Goal: Task Accomplishment & Management: Complete application form

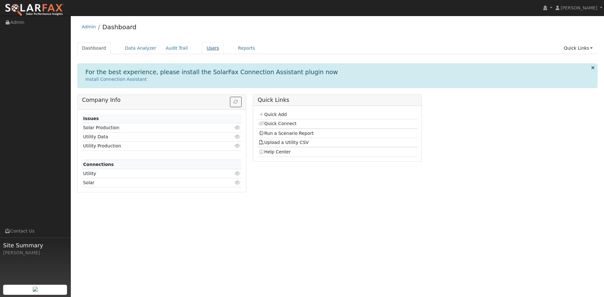
click at [224, 53] on link "Users" at bounding box center [213, 48] width 22 height 12
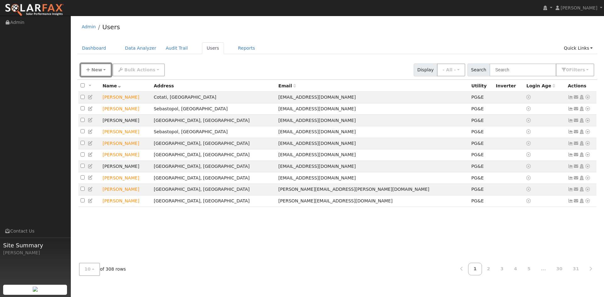
click at [102, 72] on span "New" at bounding box center [96, 69] width 11 height 5
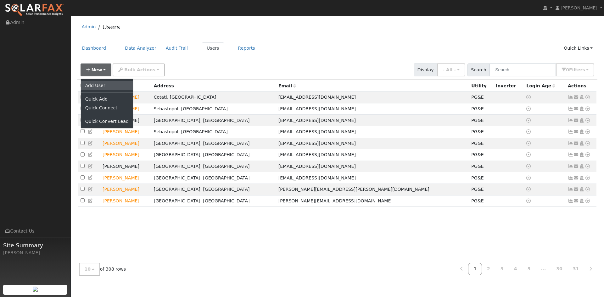
click at [105, 90] on link "Add User" at bounding box center [107, 85] width 52 height 9
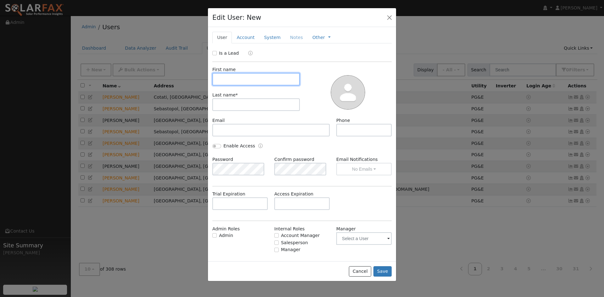
paste input "Gayle"
type input "Gayle"
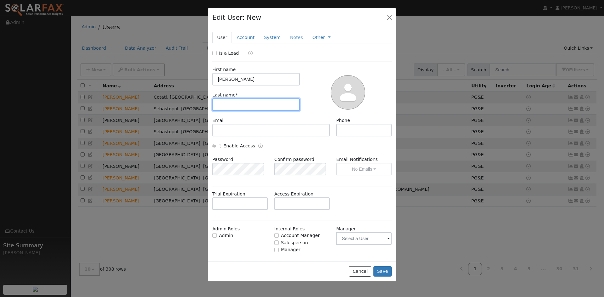
click at [255, 111] on input "text" at bounding box center [255, 104] width 87 height 13
paste input "Maroney"
type input "Maroney"
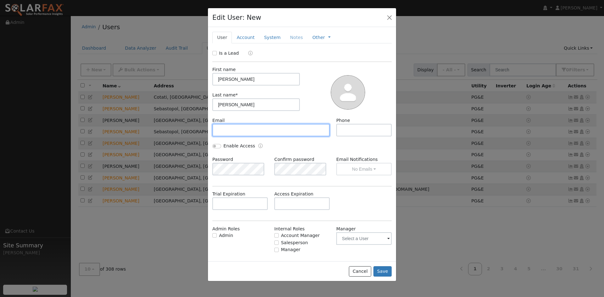
click at [254, 137] on input "text" at bounding box center [270, 130] width 117 height 13
paste input "ggmaroney@gmail.com"
type input "ggmaroney@gmail.com"
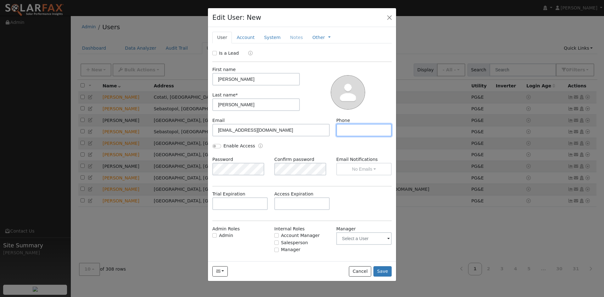
click at [354, 137] on input "text" at bounding box center [363, 130] width 55 height 13
paste input "925-788-0143"
type input "925-788-0143"
click at [248, 43] on link "Account" at bounding box center [245, 38] width 27 height 12
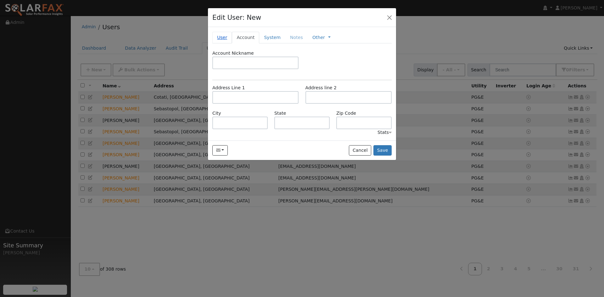
click at [228, 43] on link "User" at bounding box center [222, 38] width 20 height 12
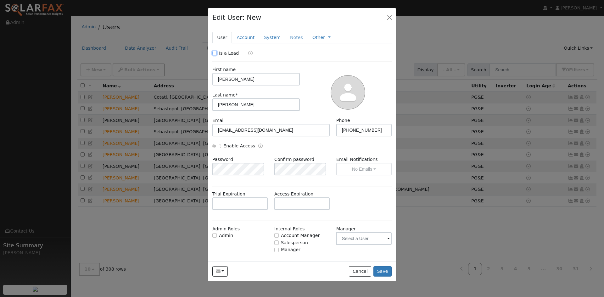
drag, startPoint x: 214, startPoint y: 65, endPoint x: 233, endPoint y: 64, distance: 18.3
click at [215, 55] on input "Is a Lead" at bounding box center [214, 53] width 4 height 4
checkbox input "true"
click at [253, 42] on link "Account" at bounding box center [245, 38] width 27 height 12
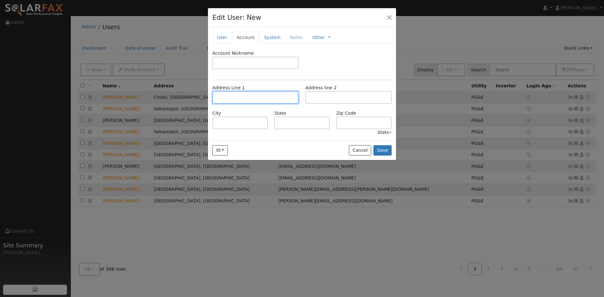
click at [255, 104] on input "text" at bounding box center [255, 97] width 86 height 13
paste input "211 Beryl Street"
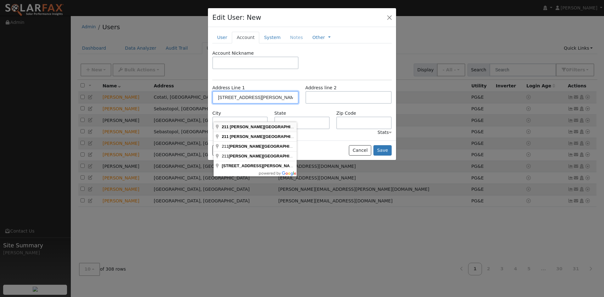
type input "211 Beryl Street"
type input "Mill Valley"
type input "CA"
type input "94941"
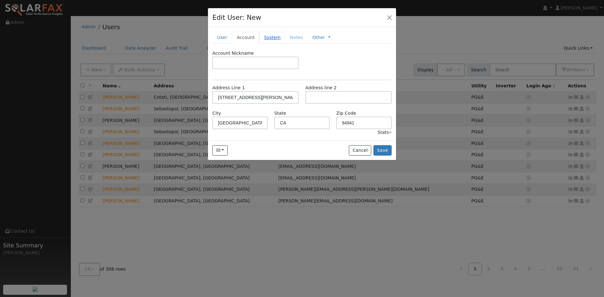
click at [285, 43] on link "System" at bounding box center [272, 38] width 26 height 12
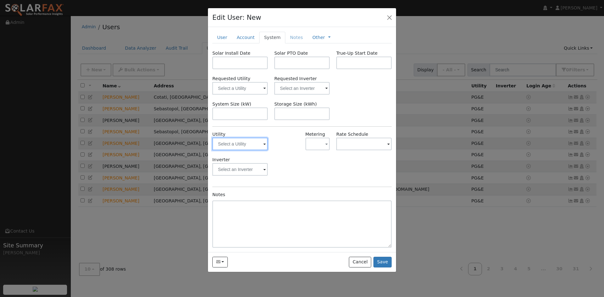
click at [241, 150] on input "text" at bounding box center [239, 144] width 55 height 13
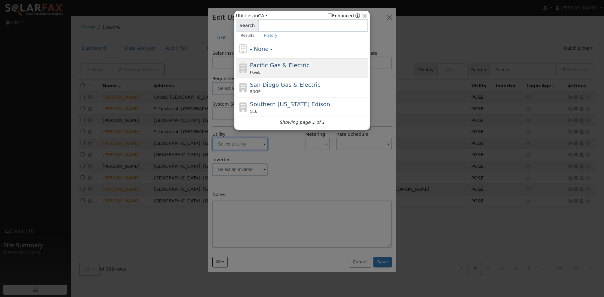
click at [282, 73] on div "PG&E" at bounding box center [308, 73] width 117 height 6
type input "PG&E"
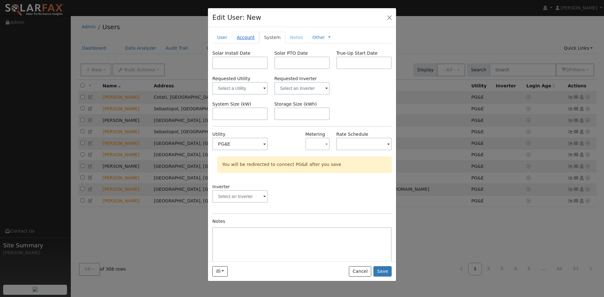
click at [249, 43] on link "Account" at bounding box center [245, 38] width 27 height 12
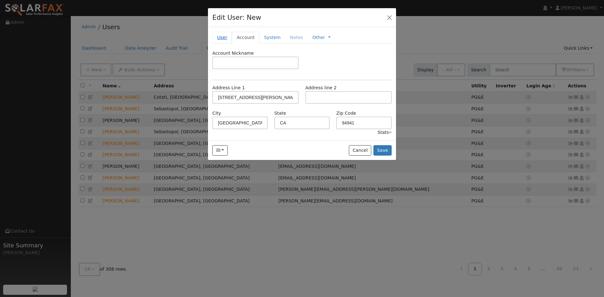
click at [226, 43] on link "User" at bounding box center [222, 38] width 20 height 12
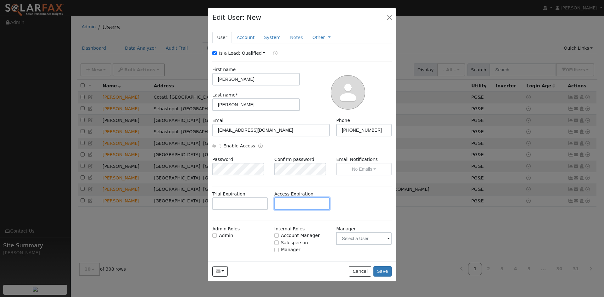
click at [292, 210] on input "text" at bounding box center [301, 204] width 55 height 13
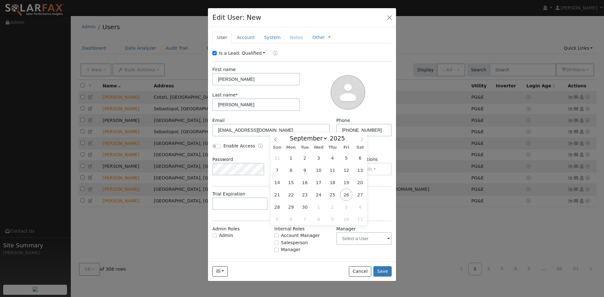
click at [363, 141] on icon at bounding box center [362, 139] width 4 height 4
select select "10"
click at [304, 195] on span "18" at bounding box center [305, 195] width 12 height 12
type input "11/18/2025"
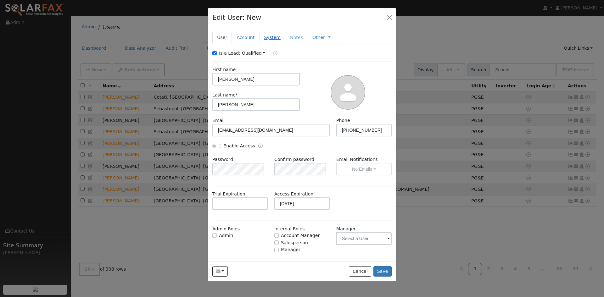
click at [283, 43] on link "System" at bounding box center [272, 38] width 26 height 12
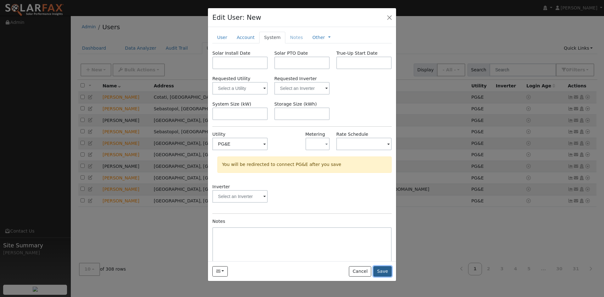
click at [380, 277] on button "Save" at bounding box center [382, 271] width 18 height 11
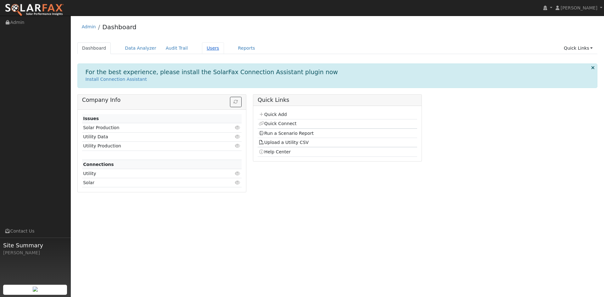
click at [224, 53] on link "Users" at bounding box center [213, 48] width 22 height 12
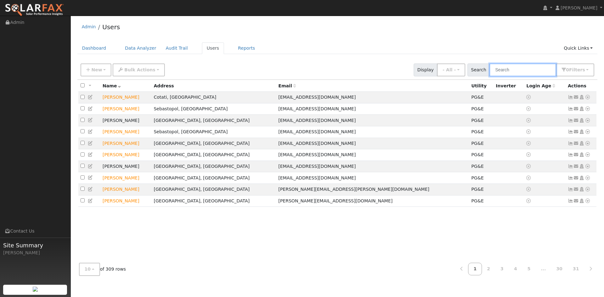
click at [499, 76] on input "text" at bounding box center [523, 70] width 67 height 13
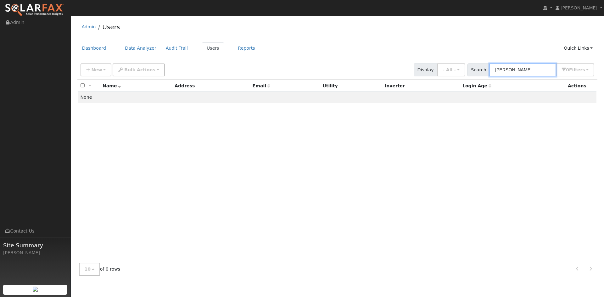
drag, startPoint x: 490, startPoint y: 76, endPoint x: 472, endPoint y: 76, distance: 17.9
click at [490, 76] on input "[PERSON_NAME]" at bounding box center [523, 70] width 67 height 13
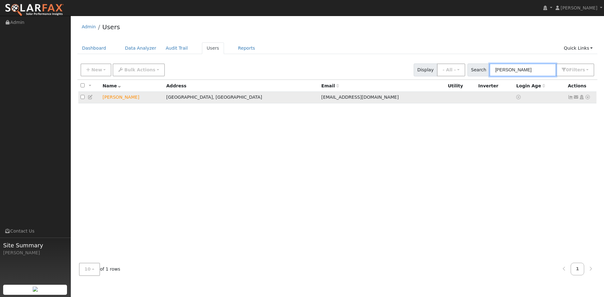
type input "[PERSON_NAME]"
click at [124, 104] on td "[PERSON_NAME]" at bounding box center [132, 98] width 64 height 12
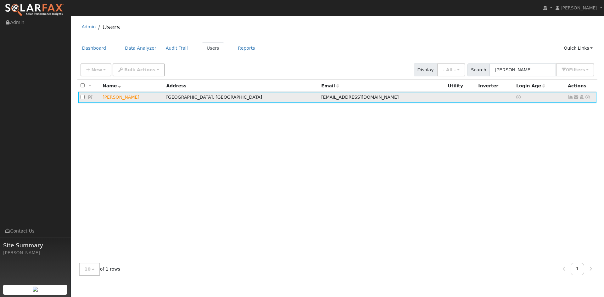
click at [93, 99] on icon at bounding box center [91, 97] width 6 height 4
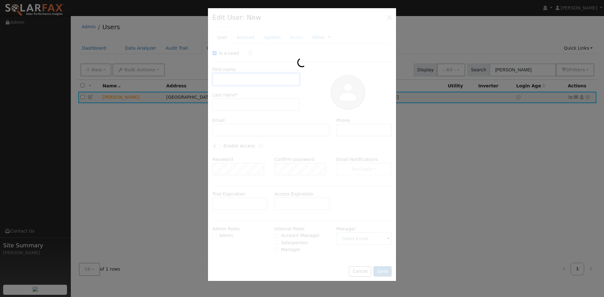
type input "11/18/2025"
checkbox input "true"
type input "Gayle"
type input "Maroney"
type input "ggmaroney@gmail.com"
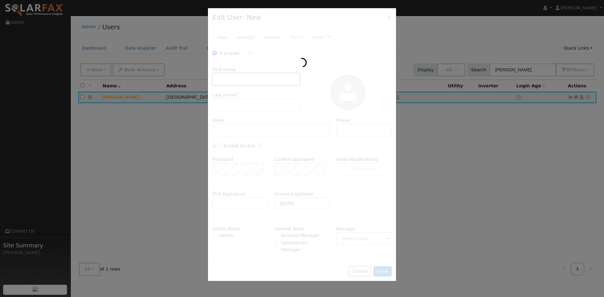
type input "925-788-0143"
type input "Default Account"
type input "211 Beryl Street"
type input "Mill Valley"
type input "CA"
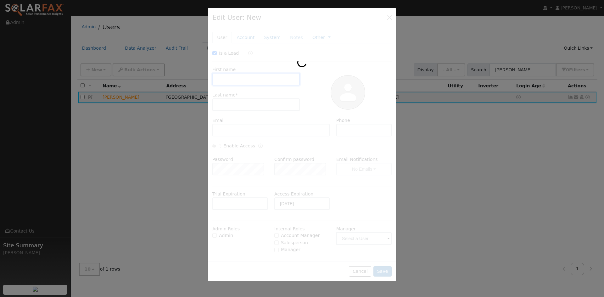
type input "94941"
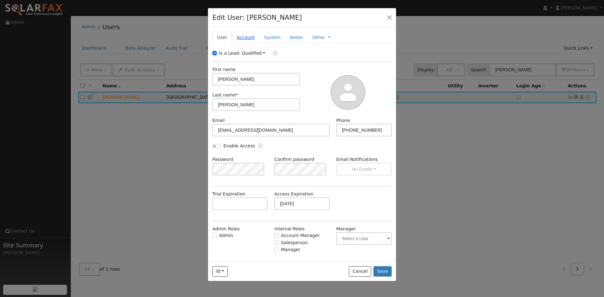
click at [257, 43] on link "Account" at bounding box center [245, 38] width 27 height 12
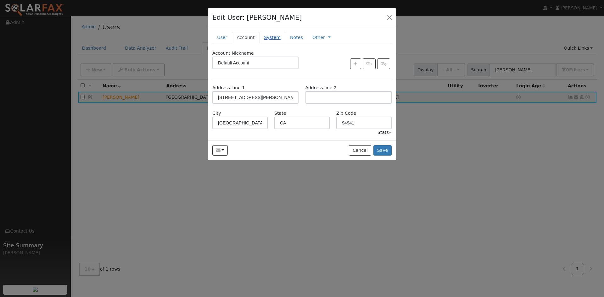
click at [282, 43] on link "System" at bounding box center [272, 38] width 26 height 12
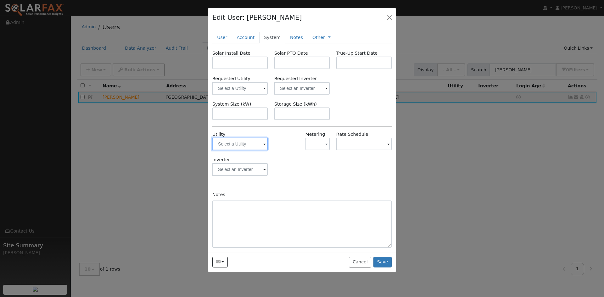
click at [252, 150] on input "text" at bounding box center [239, 144] width 55 height 13
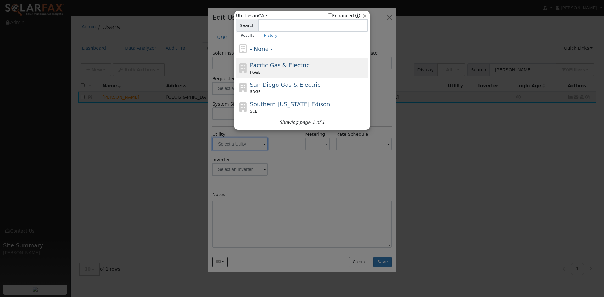
click at [283, 71] on div "Pacific Gas & Electric PG&E" at bounding box center [308, 68] width 117 height 14
type input "PG&E"
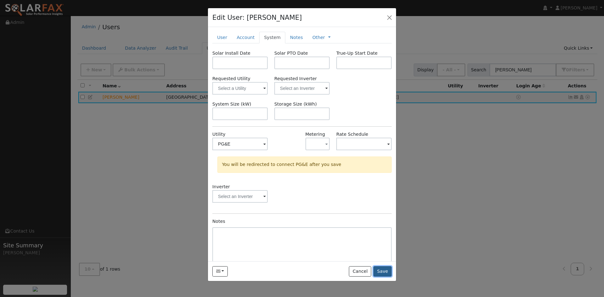
click at [379, 277] on button "Save" at bounding box center [382, 271] width 18 height 11
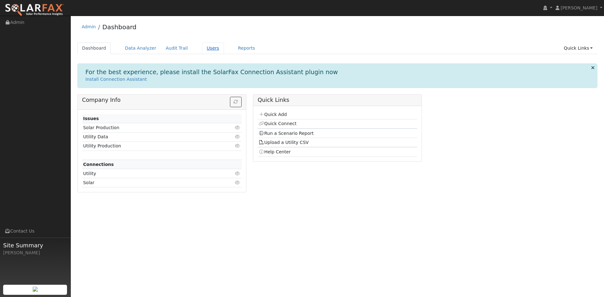
click at [224, 53] on link "Users" at bounding box center [213, 48] width 22 height 12
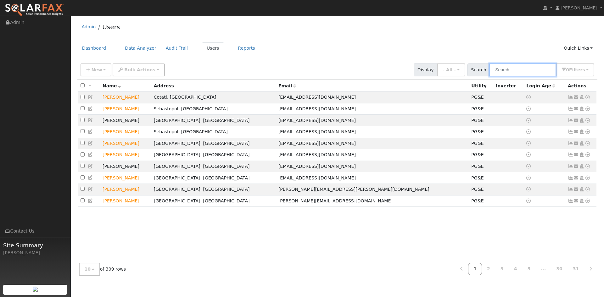
click at [493, 74] on input "text" at bounding box center [523, 70] width 67 height 13
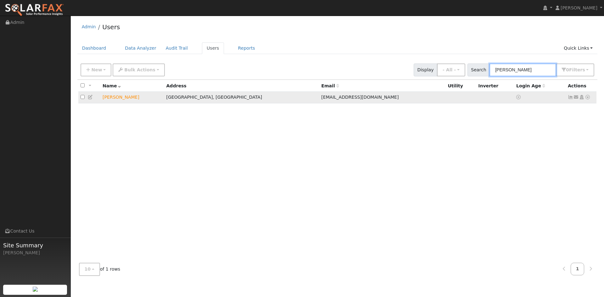
type input "maroney"
click at [93, 99] on icon at bounding box center [91, 97] width 6 height 4
type input "11/18/2025"
checkbox input "true"
type input "Gayle"
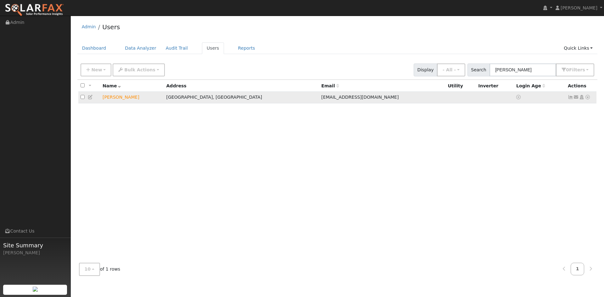
type input "Maroney"
type input "ggmaroney@gmail.com"
type input "925-788-0143"
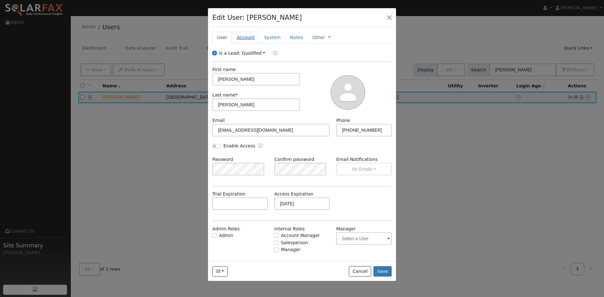
click at [253, 43] on link "Account" at bounding box center [245, 38] width 27 height 12
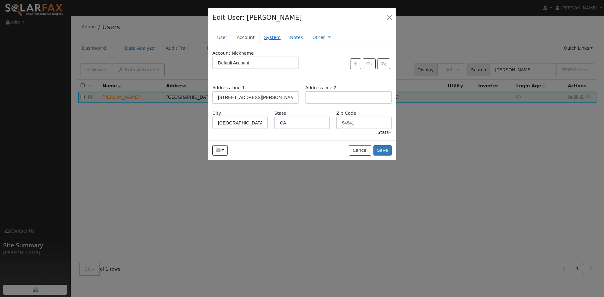
click at [285, 43] on link "System" at bounding box center [272, 38] width 26 height 12
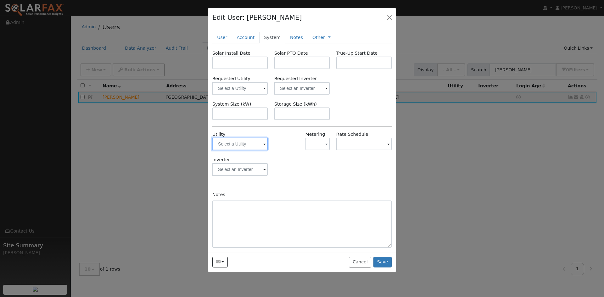
click at [250, 150] on input "text" at bounding box center [239, 144] width 55 height 13
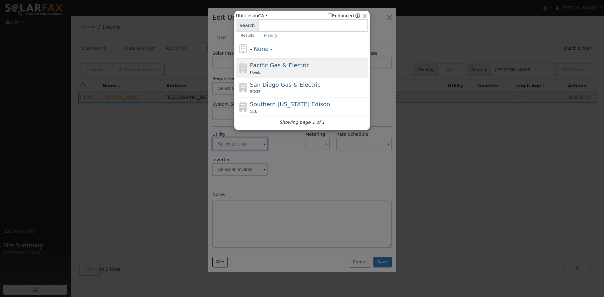
click at [271, 71] on div "Pacific Gas & Electric PG&E" at bounding box center [308, 68] width 117 height 14
type input "PG&E"
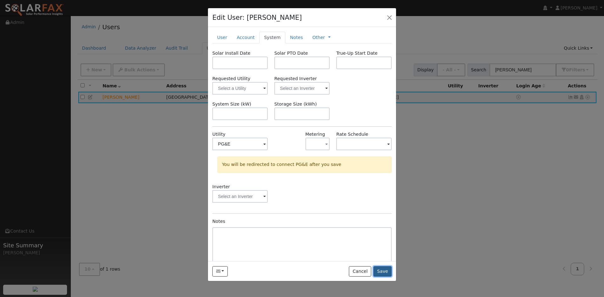
click at [380, 277] on button "Save" at bounding box center [382, 271] width 18 height 11
